Goal: Task Accomplishment & Management: Manage account settings

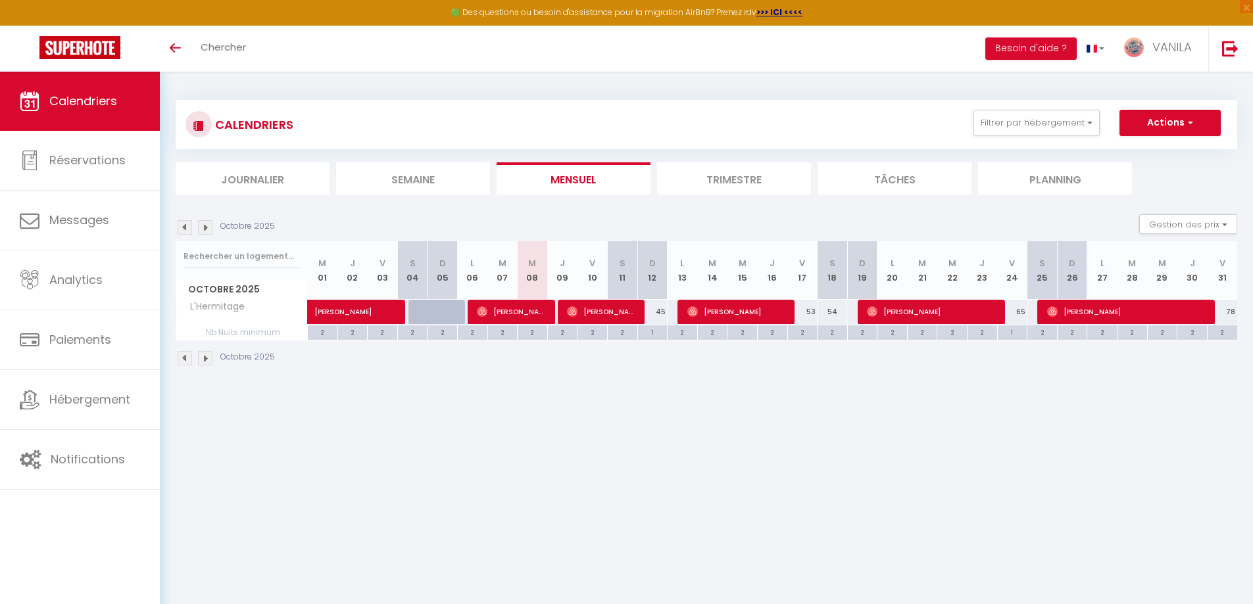
click at [205, 231] on img at bounding box center [205, 227] width 14 height 14
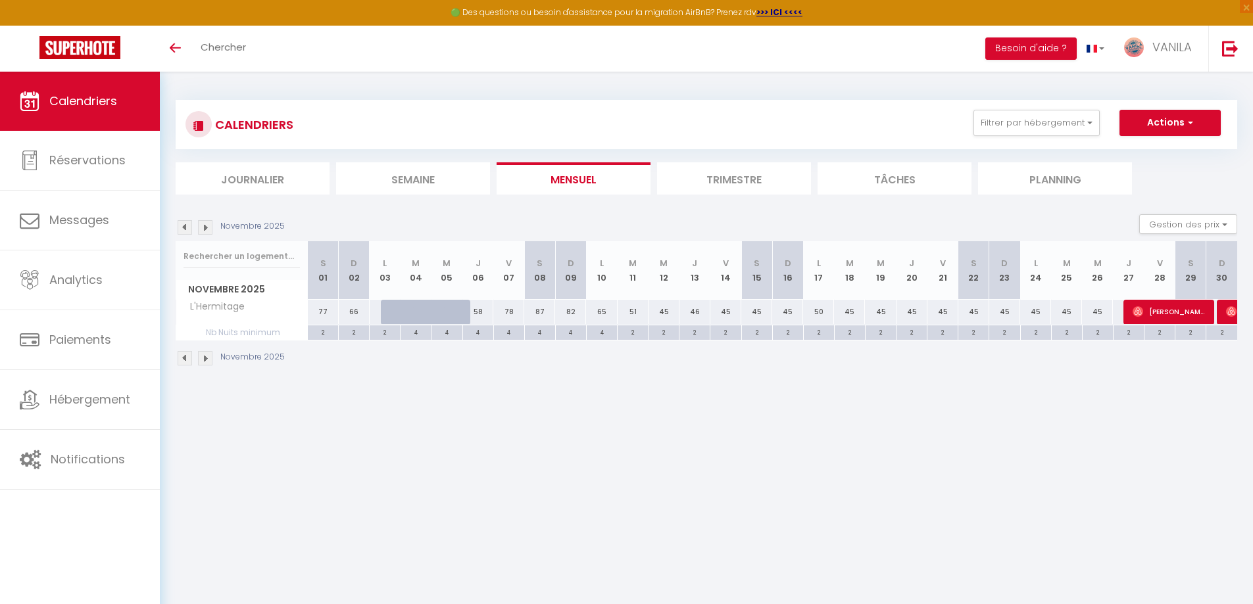
click at [187, 230] on img at bounding box center [185, 227] width 14 height 14
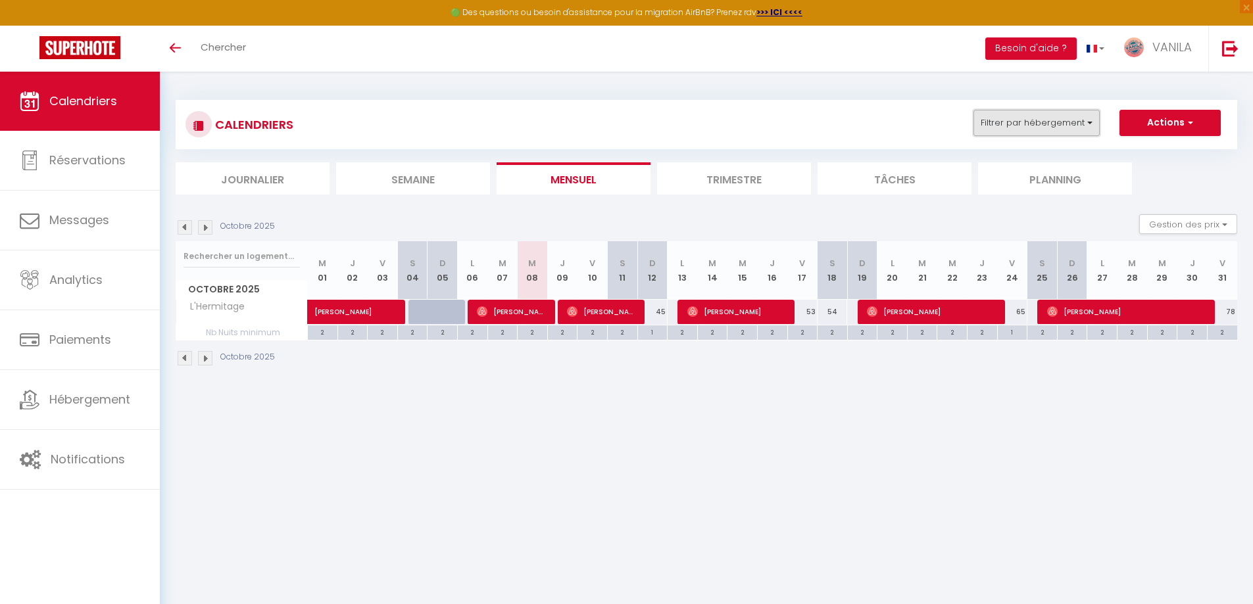
click at [1057, 130] on button "Filtrer par hébergement" at bounding box center [1036, 123] width 126 height 26
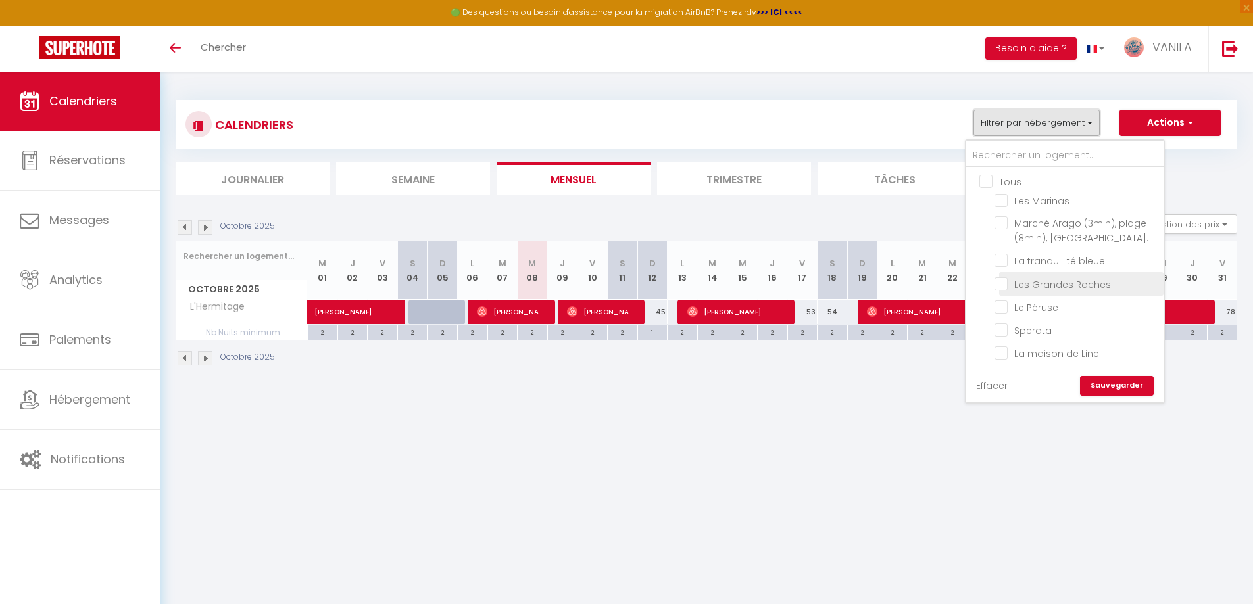
scroll to position [66, 0]
click at [999, 243] on input "Le Péruse" at bounding box center [1076, 240] width 164 height 13
checkbox input "true"
checkbox input "false"
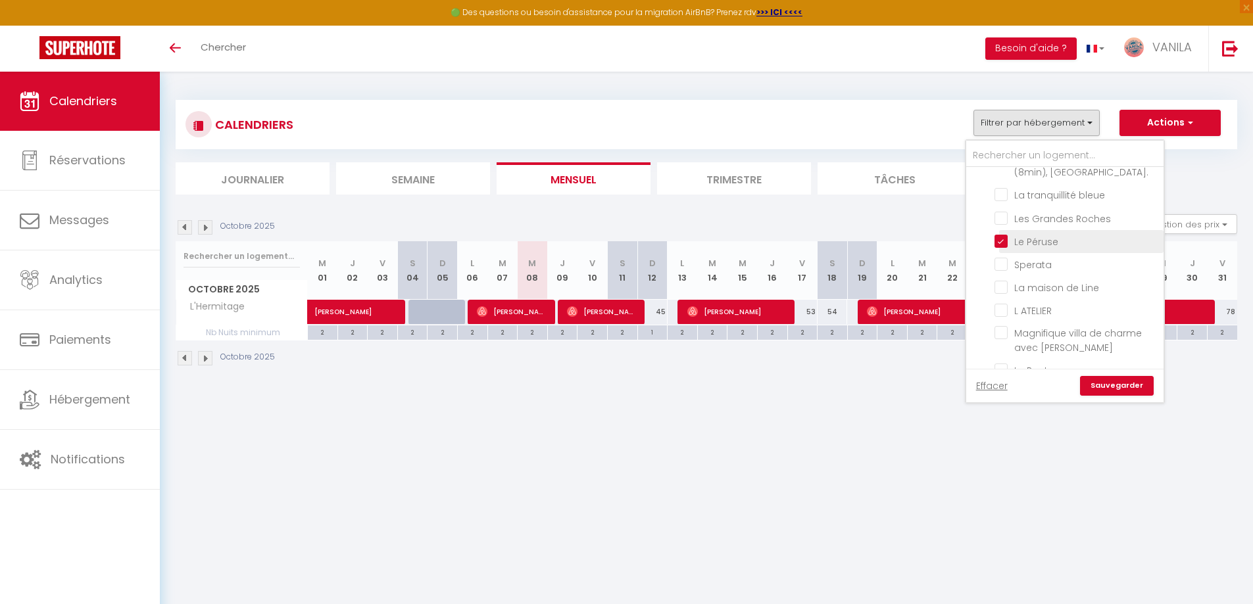
checkbox input "false"
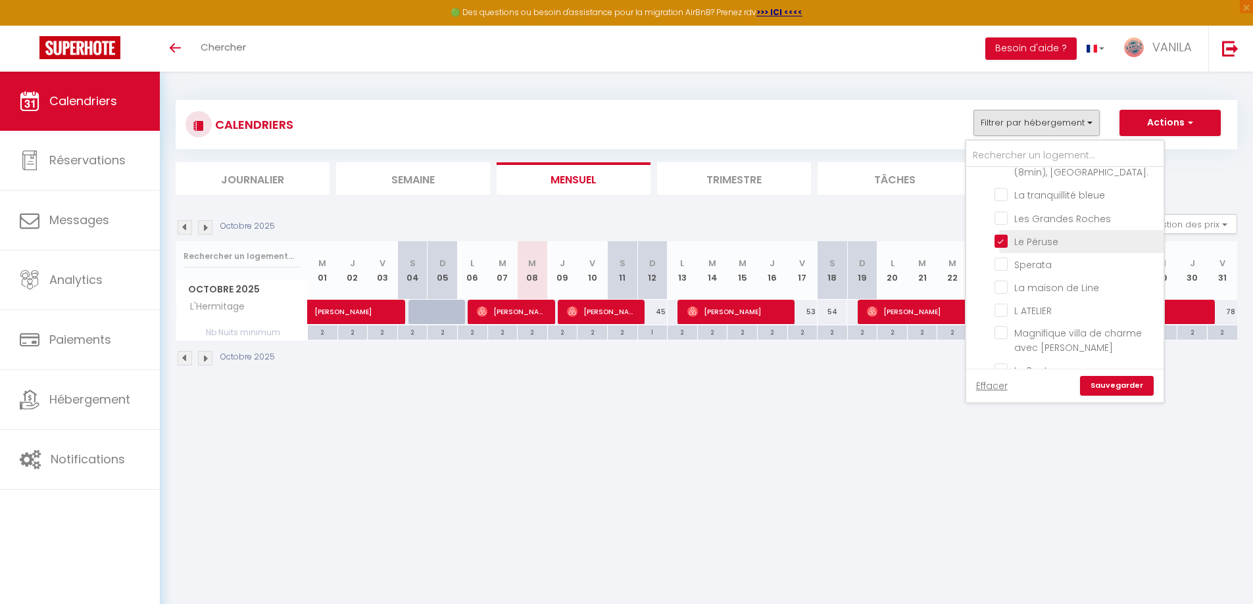
checkbox input "false"
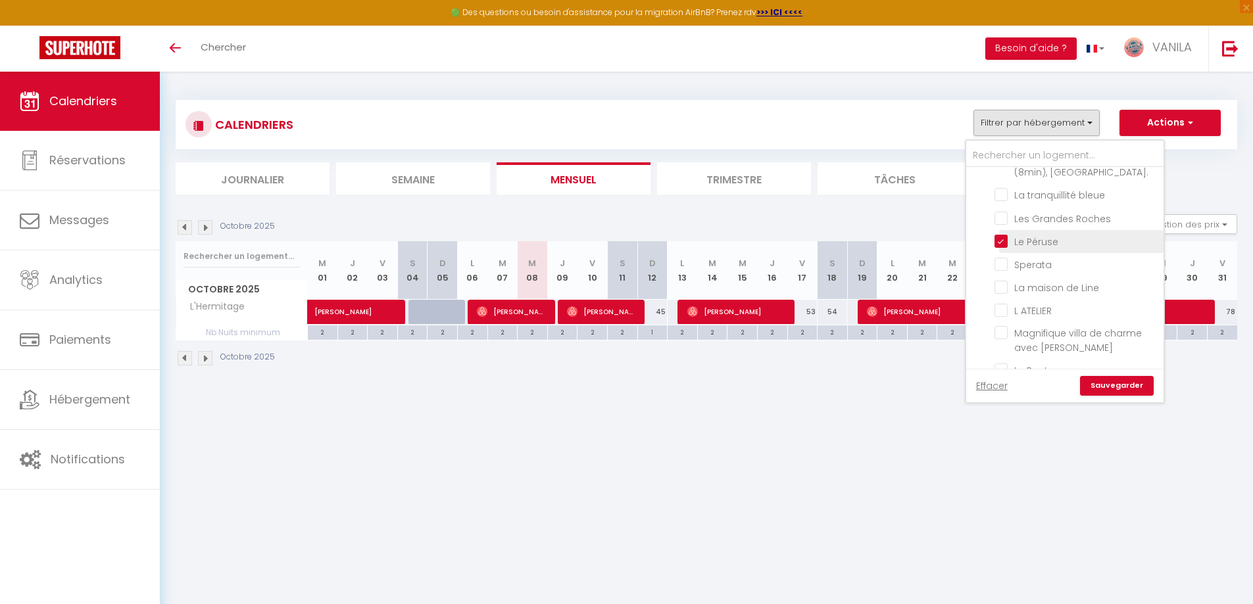
checkbox input "false"
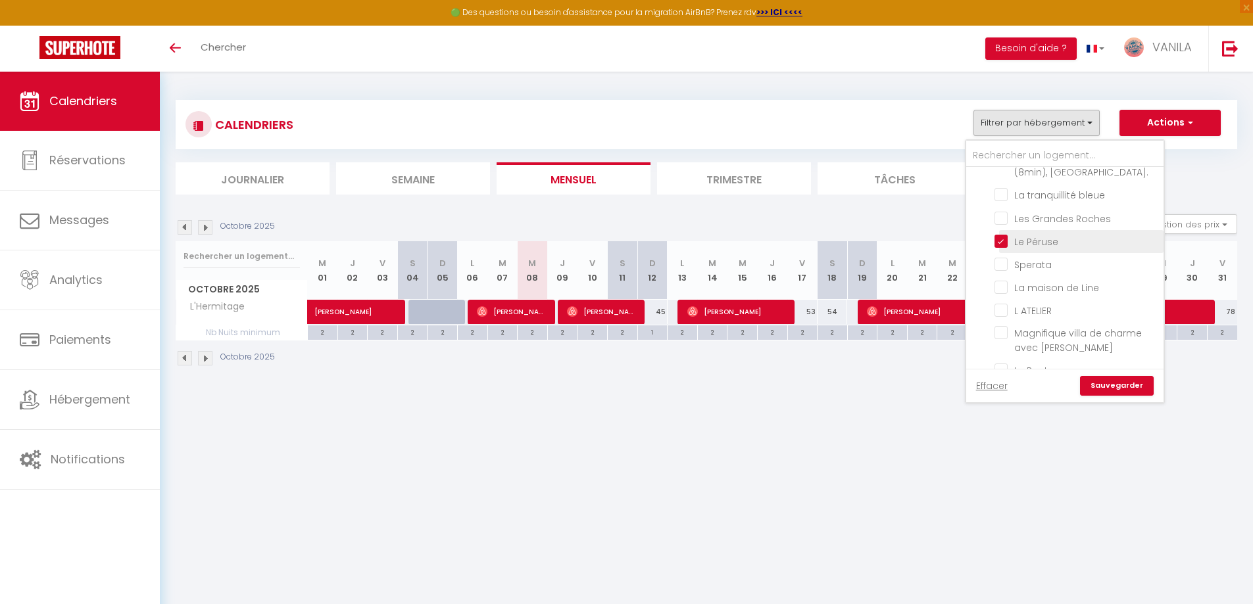
checkbox input "false"
click at [1099, 385] on link "Sauvegarder" at bounding box center [1117, 386] width 74 height 20
select select
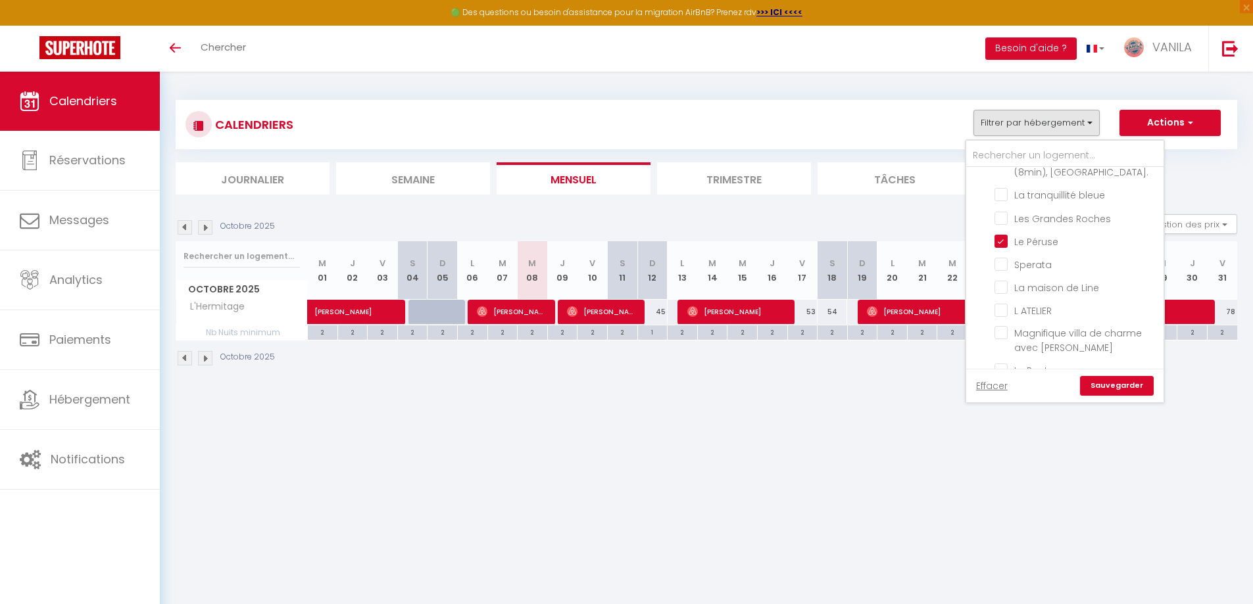
select select
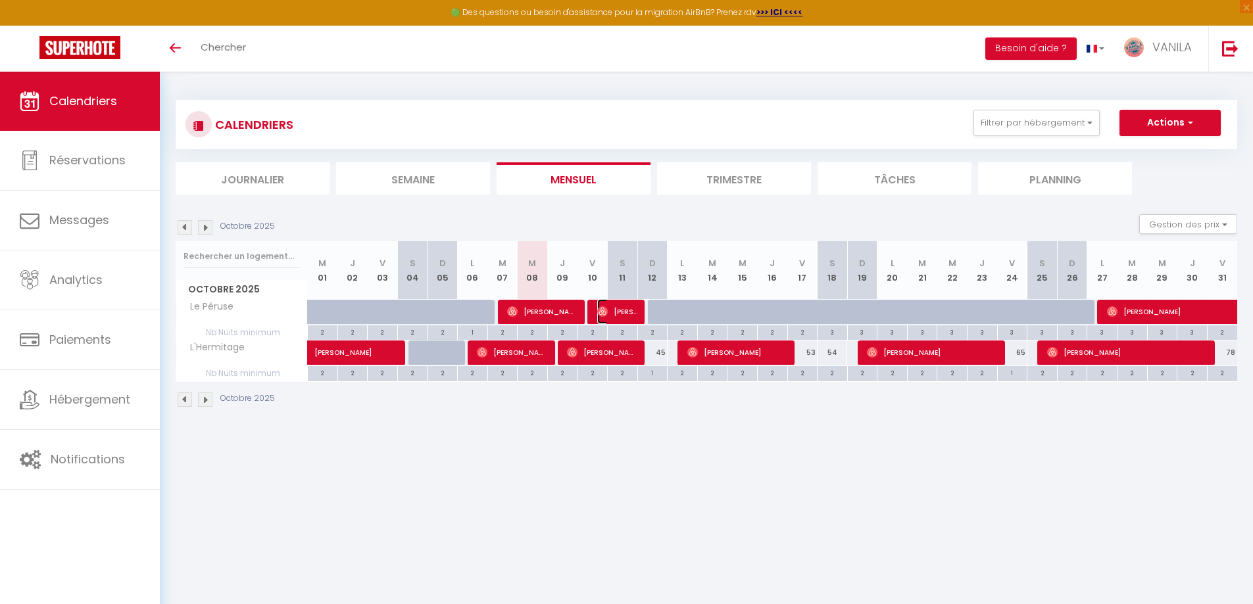
click at [620, 318] on span "[PERSON_NAME]" at bounding box center [617, 311] width 40 height 25
select select "OK"
select select "1"
select select "0"
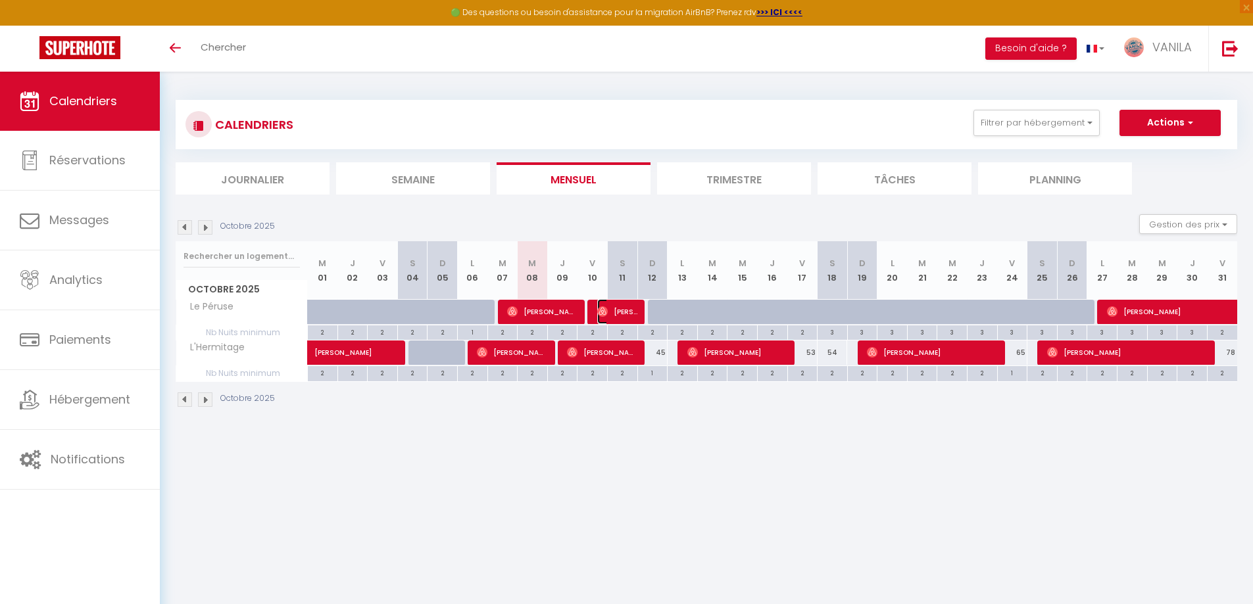
select select "1"
select select
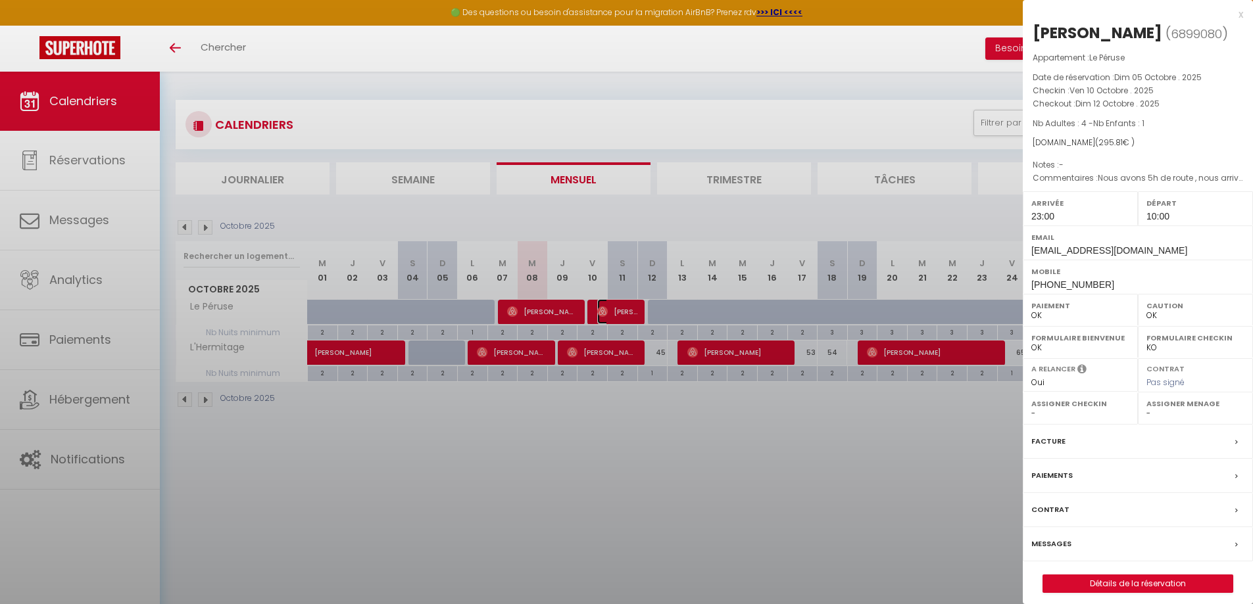
select select "44817"
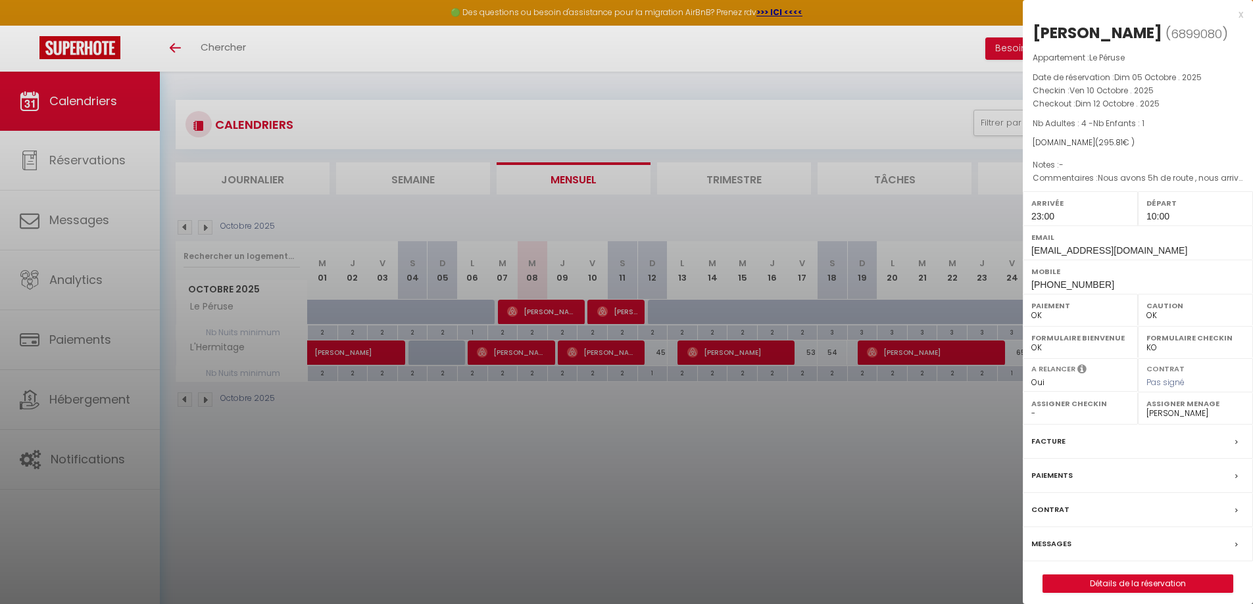
click at [456, 443] on div at bounding box center [626, 302] width 1253 height 604
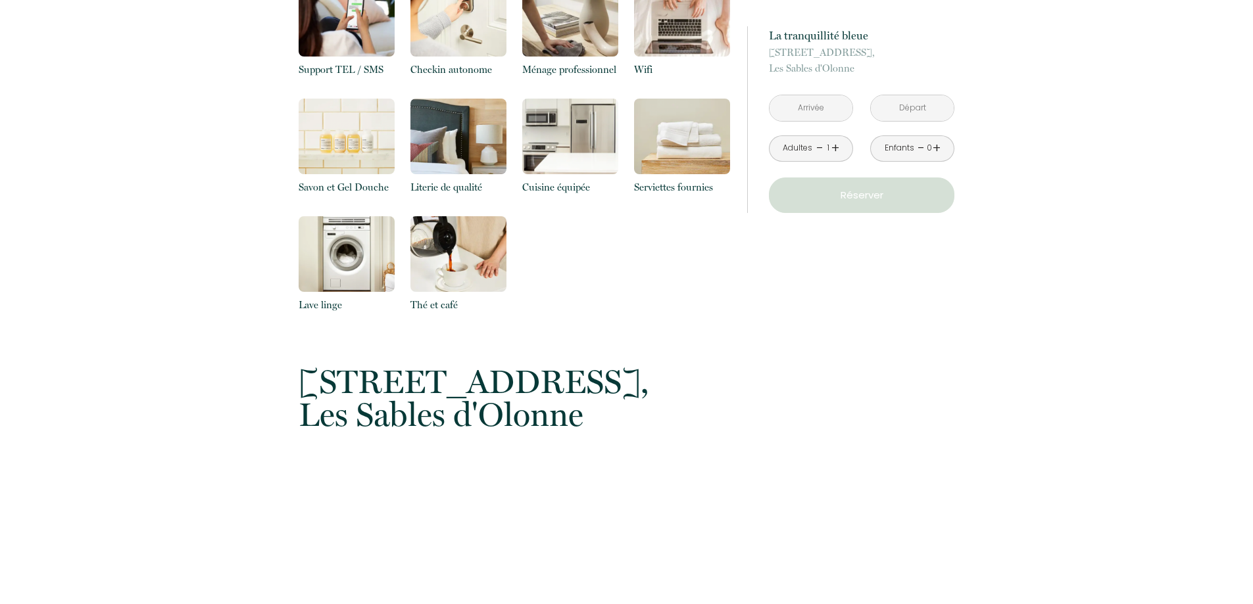
scroll to position [1775, 0]
